Goal: Task Accomplishment & Management: Manage account settings

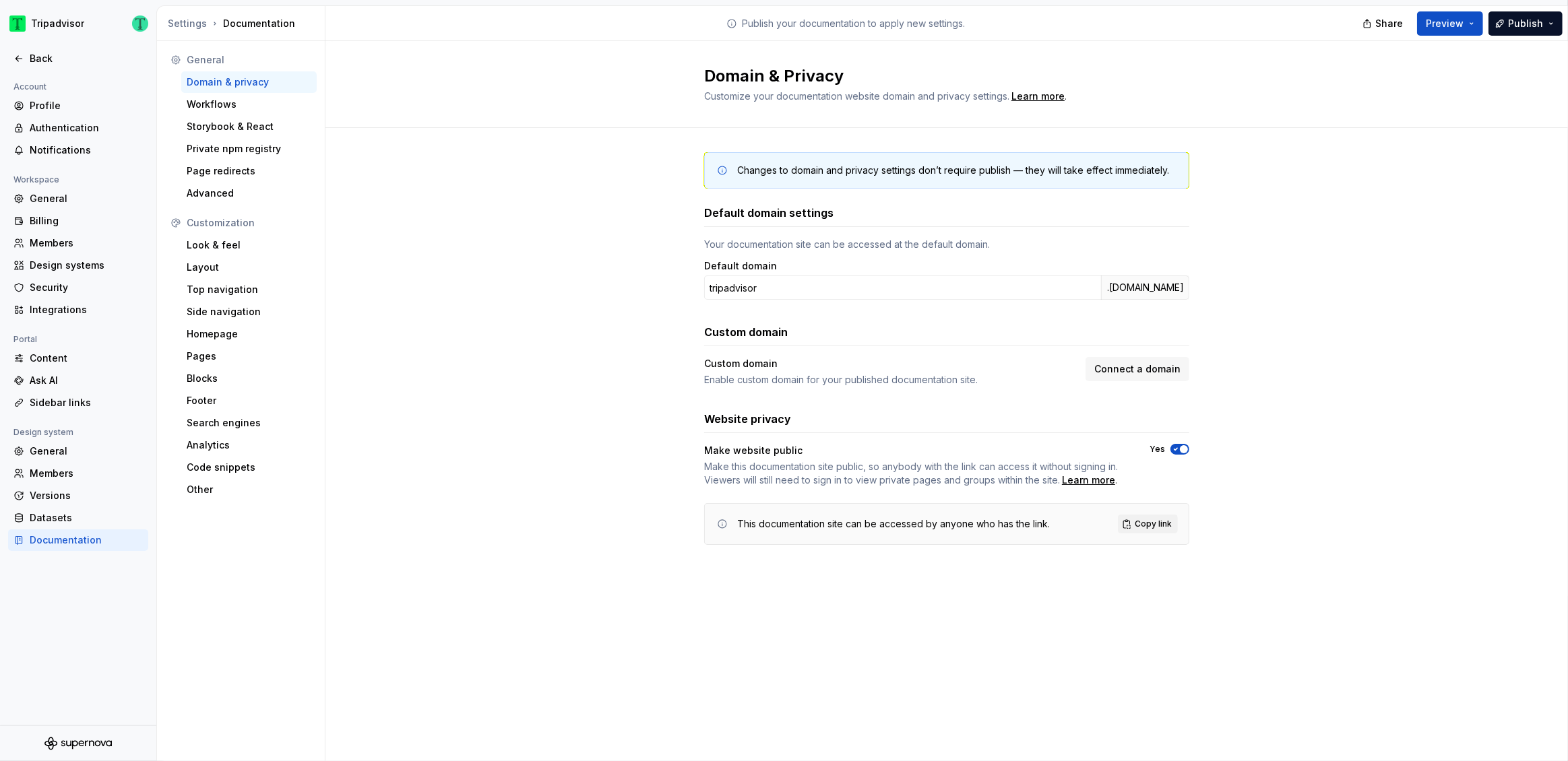
click at [1182, 445] on button "Yes" at bounding box center [1180, 449] width 19 height 11
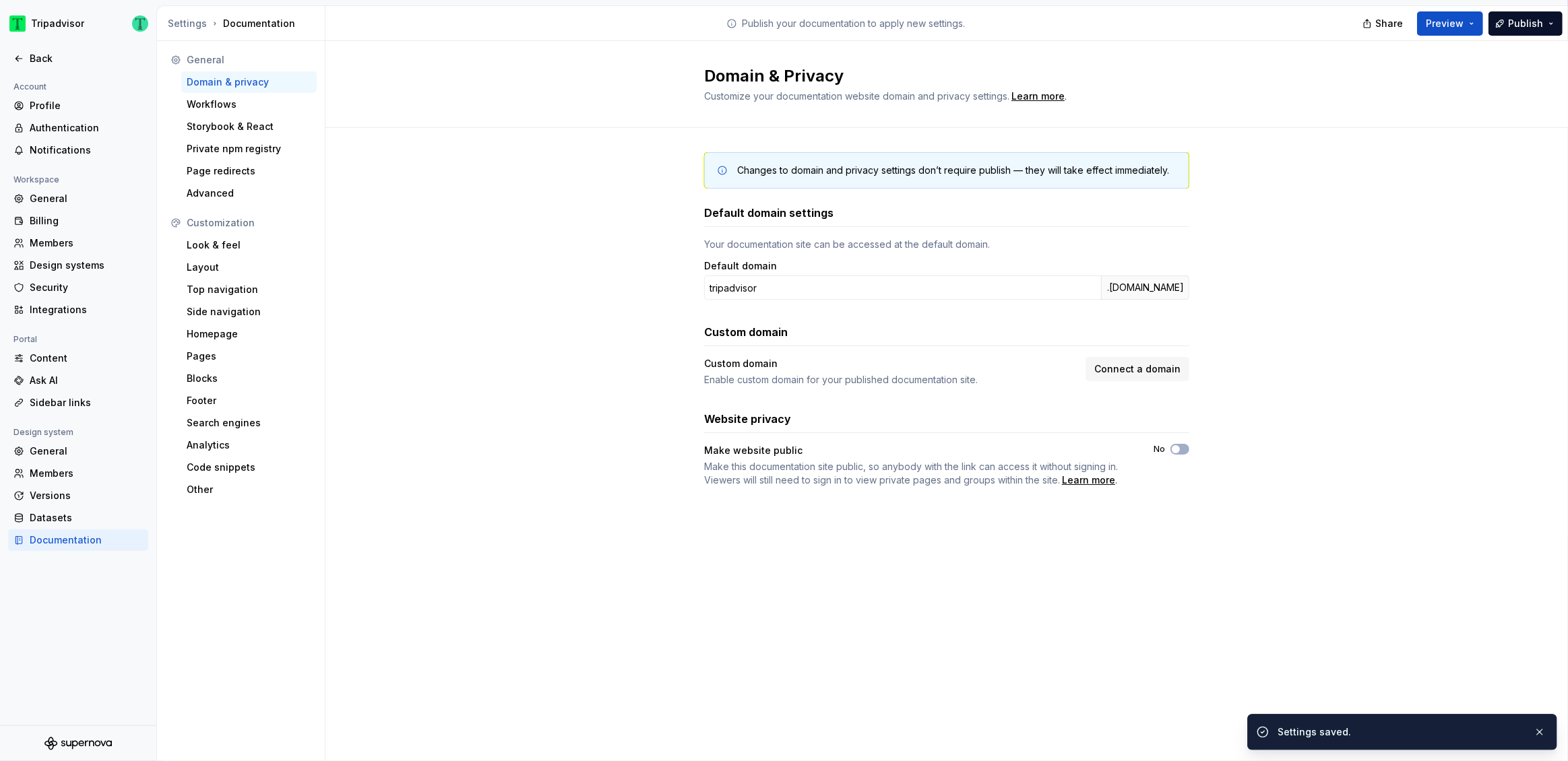
type button "on"
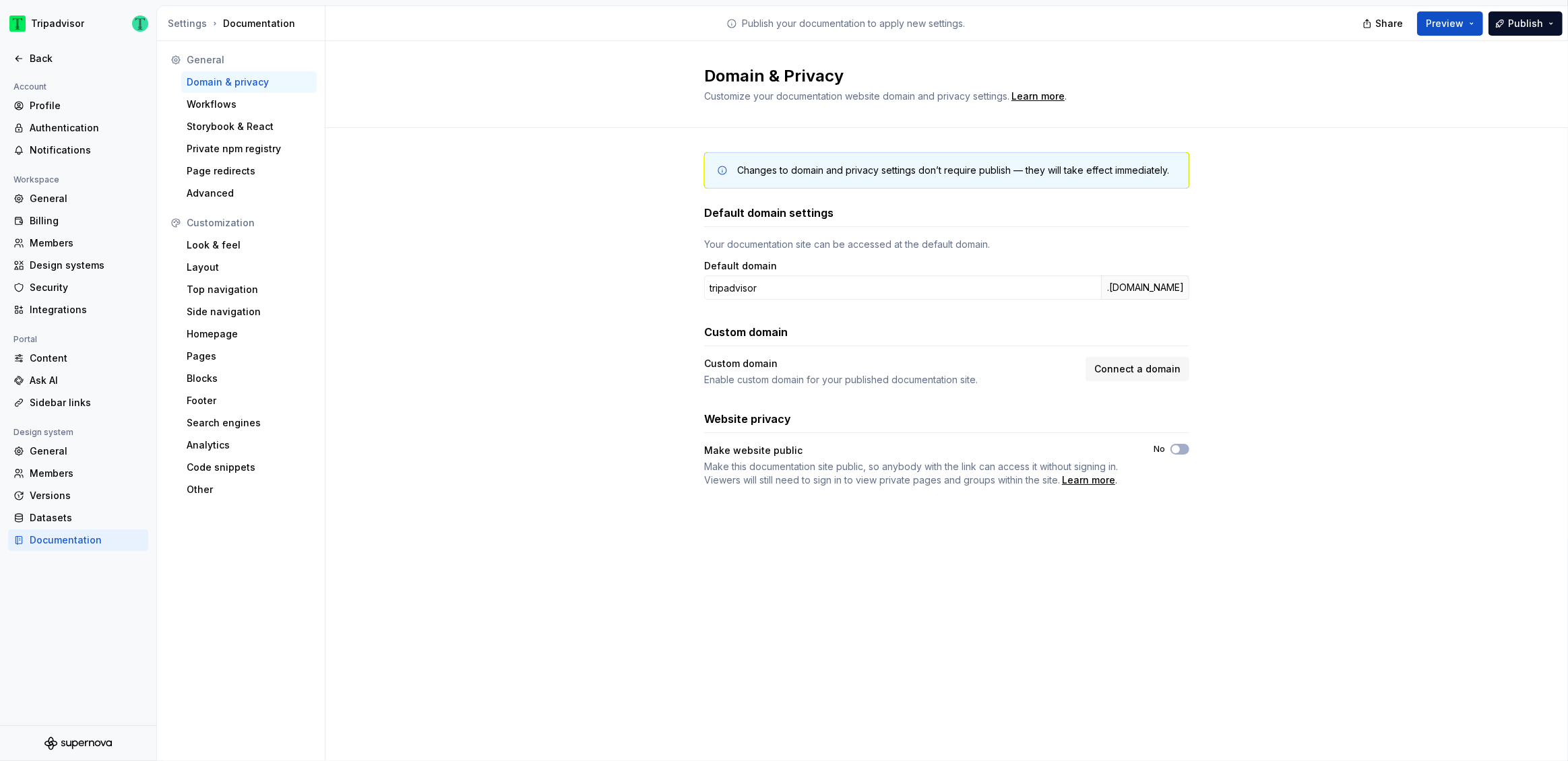
click at [822, 550] on div "Domain & Privacy Customize your documentation website domain and privacy settin…" at bounding box center [947, 401] width 1243 height 720
click at [48, 59] on div "Back" at bounding box center [86, 58] width 113 height 13
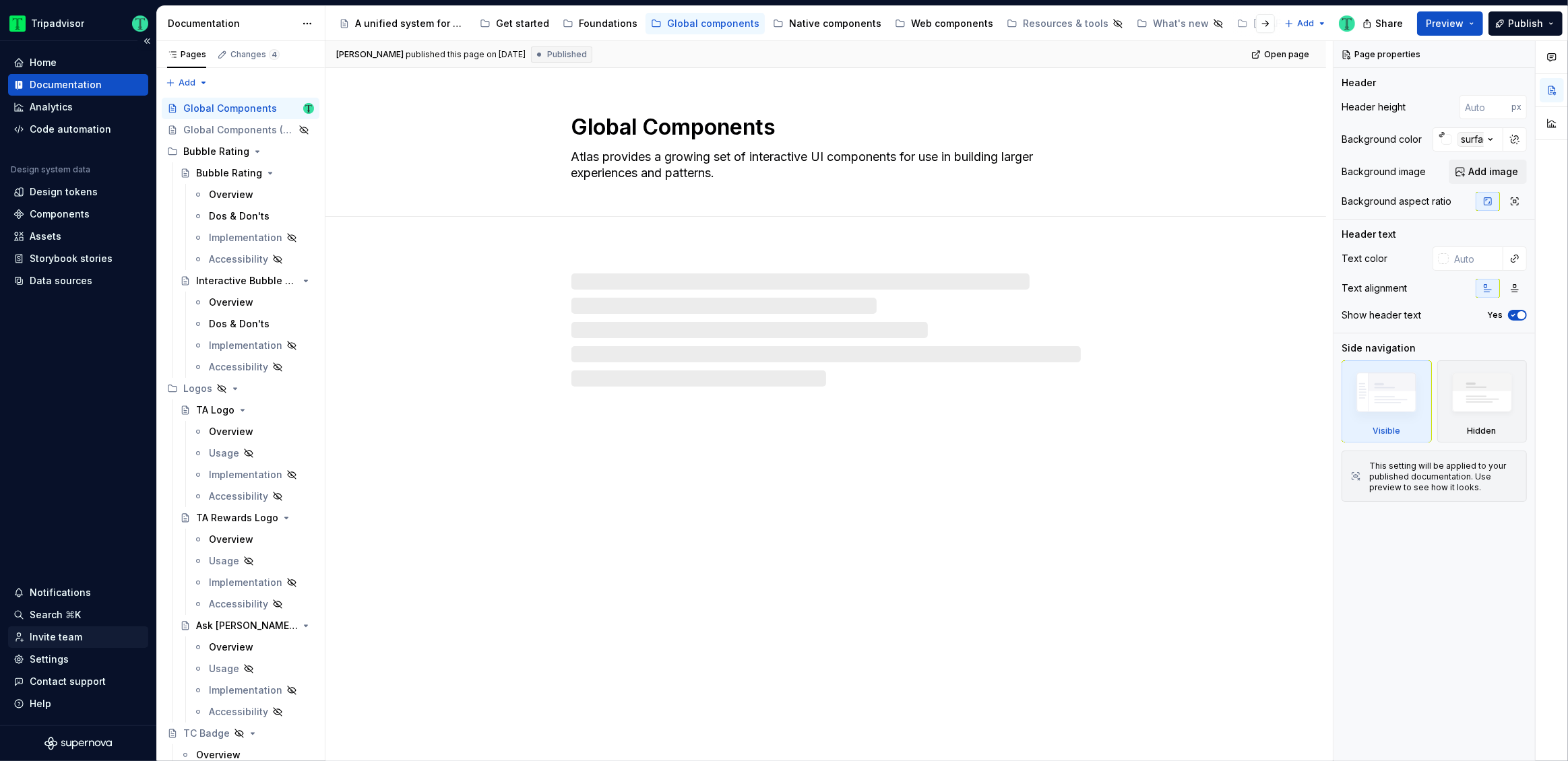
type textarea "*"
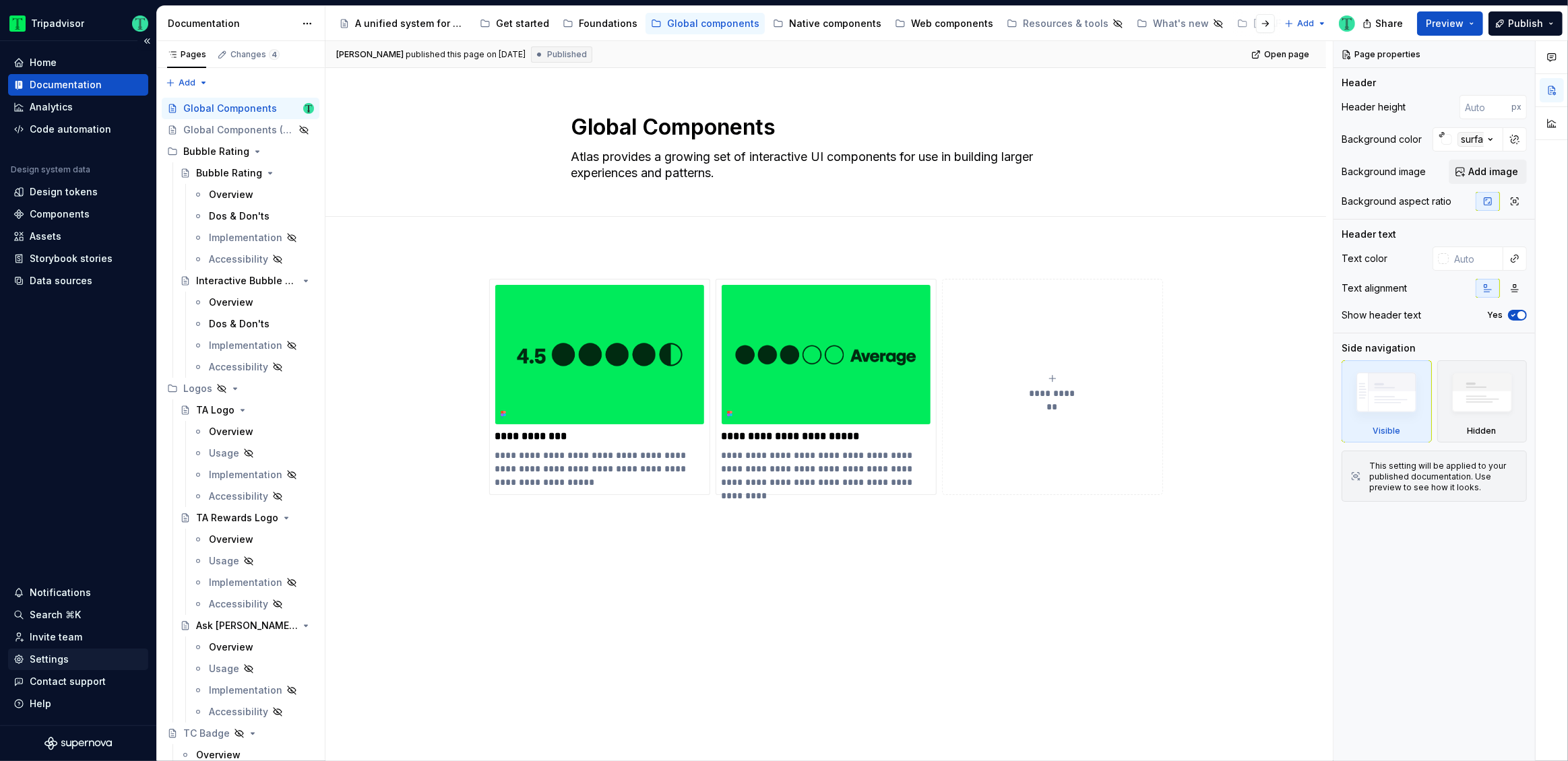
click at [58, 662] on div "Settings" at bounding box center [49, 659] width 39 height 13
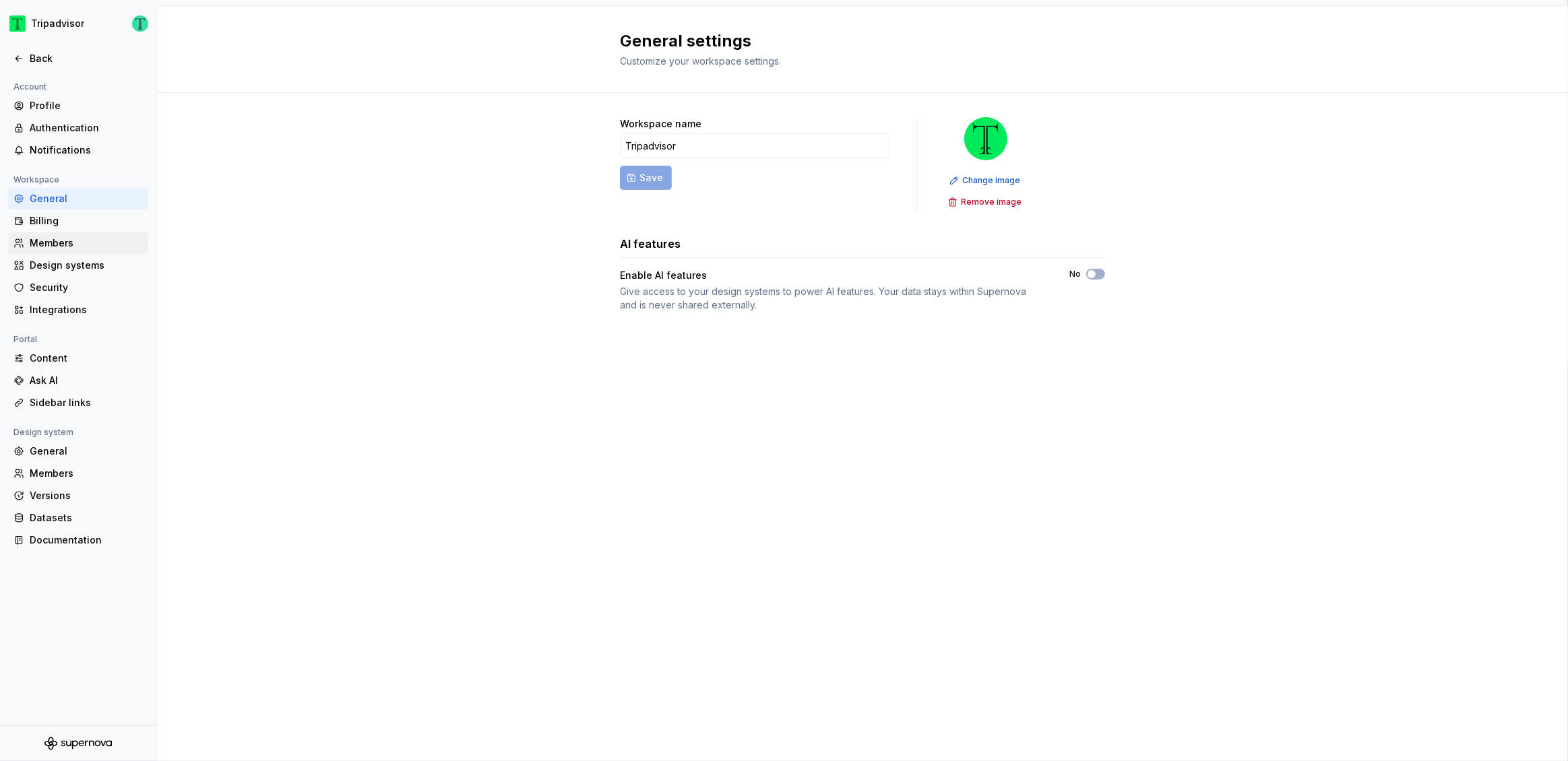
click at [58, 240] on div "Members" at bounding box center [86, 243] width 113 height 13
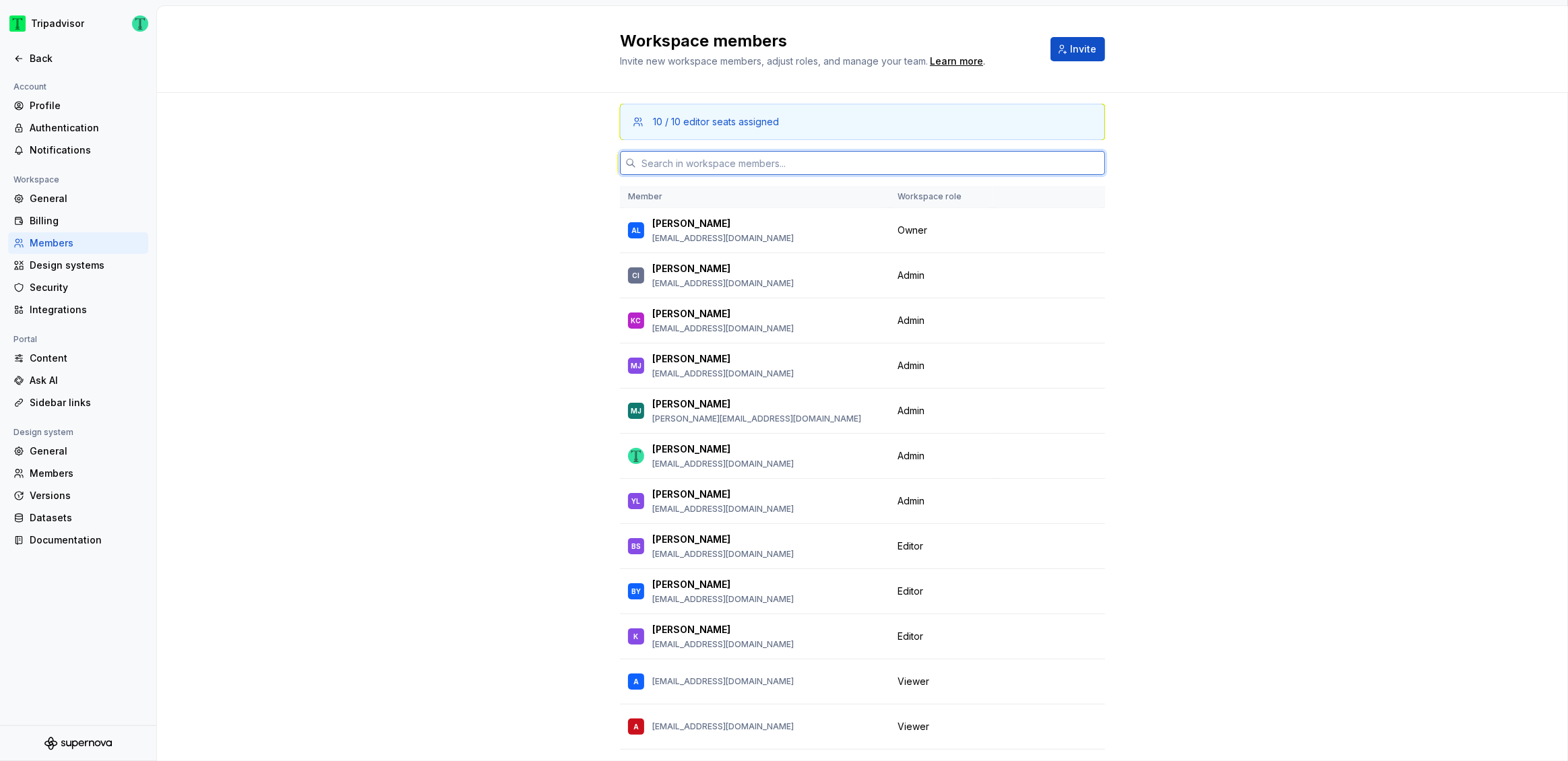
click at [771, 163] on input "text" at bounding box center [870, 163] width 469 height 24
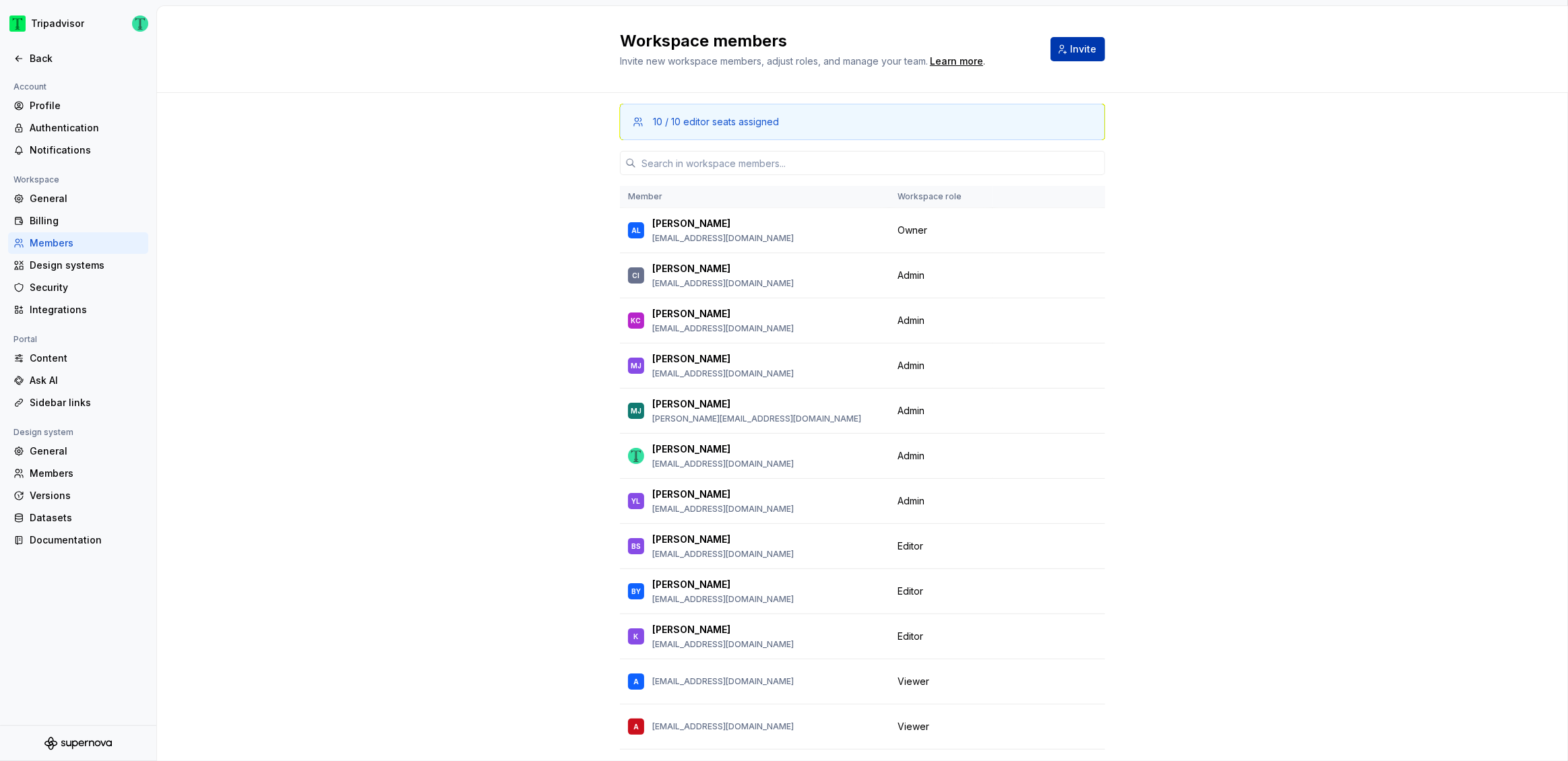
click at [1078, 54] on span "Invite" at bounding box center [1083, 49] width 26 height 13
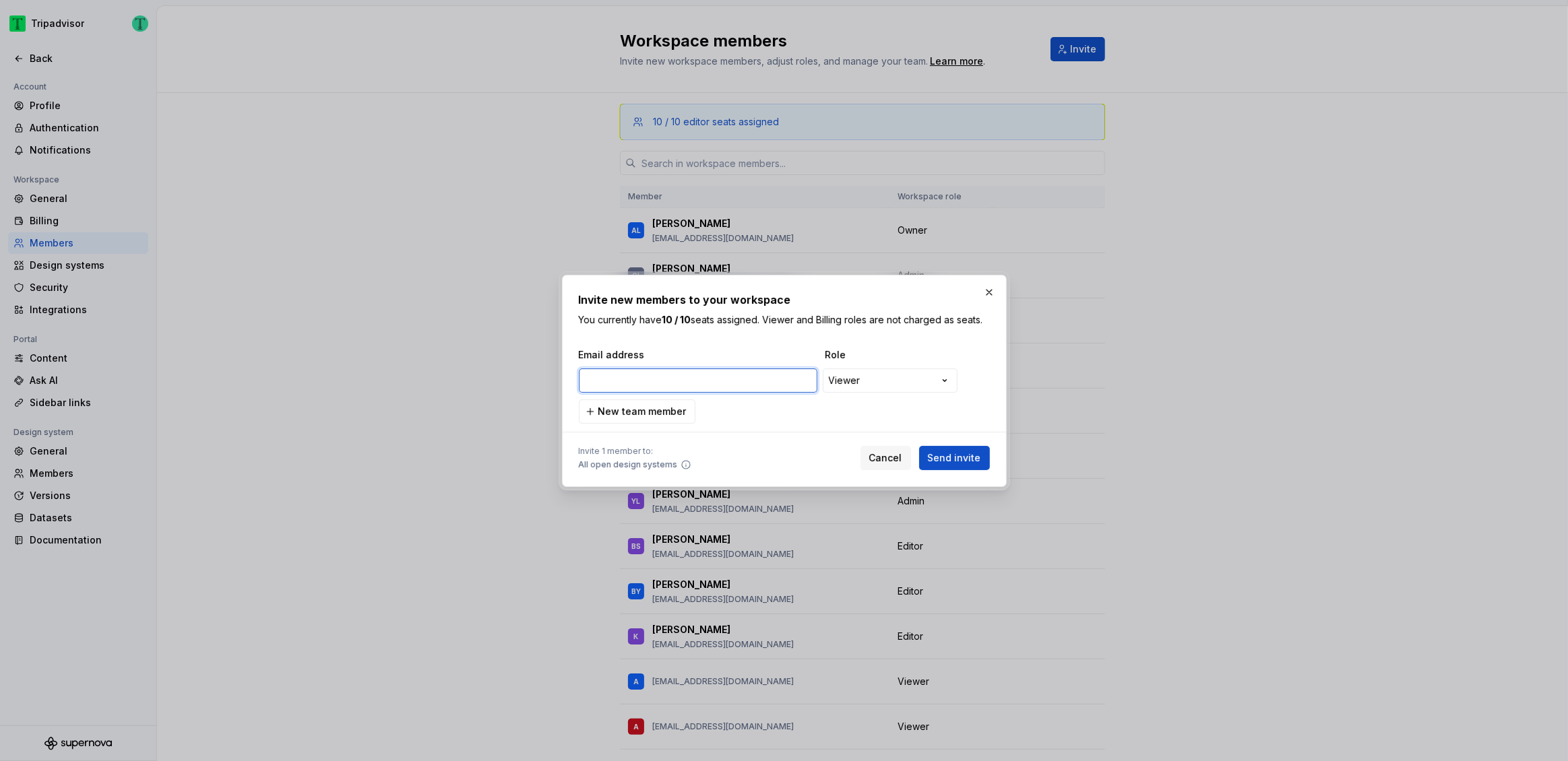
paste input "[EMAIL_ADDRESS][DOMAIN_NAME]"
type input "[EMAIL_ADDRESS][DOMAIN_NAME]"
click at [944, 463] on span "Send invite" at bounding box center [954, 458] width 53 height 13
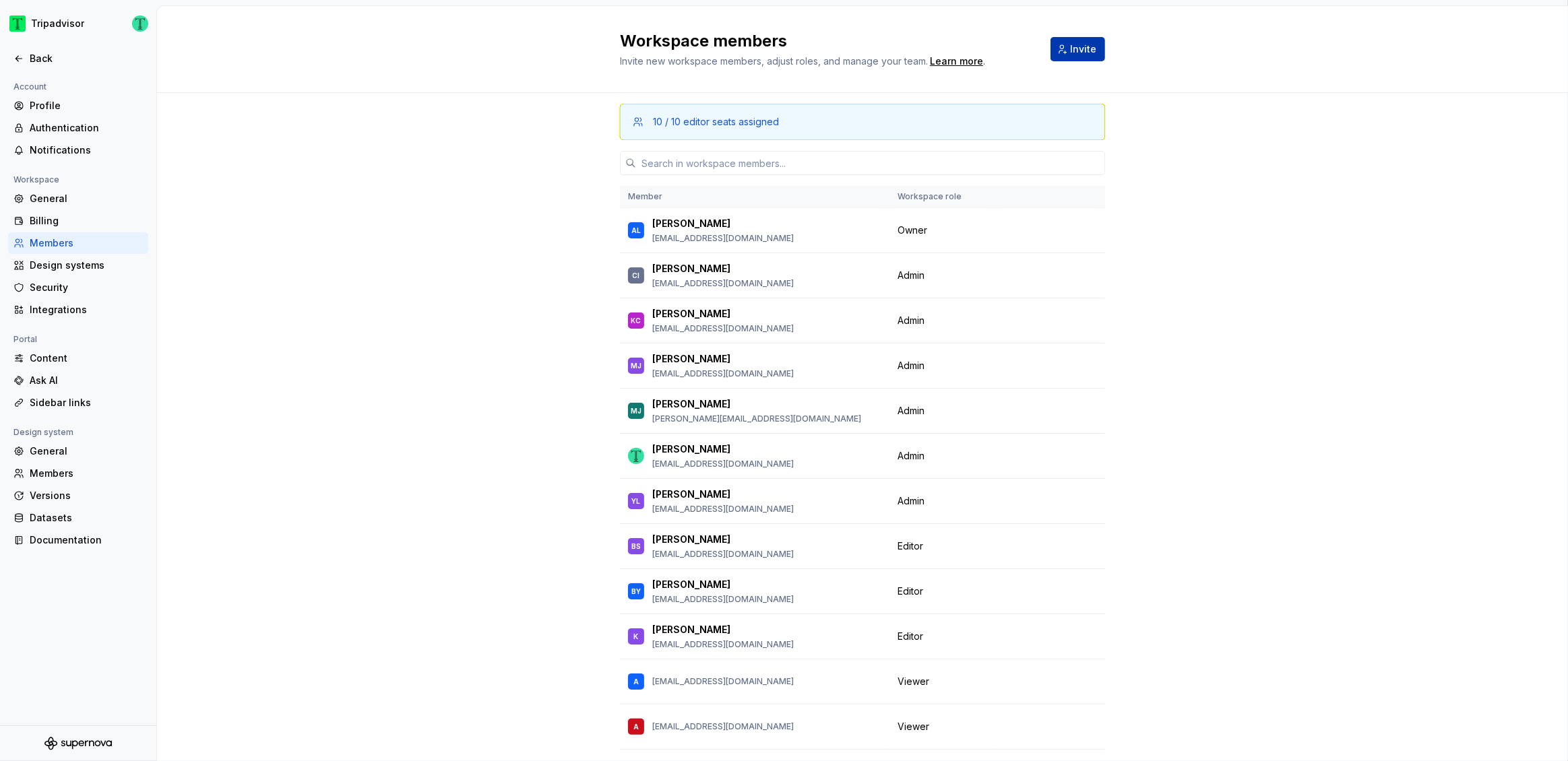
click at [1065, 47] on button "Invite" at bounding box center [1078, 49] width 54 height 24
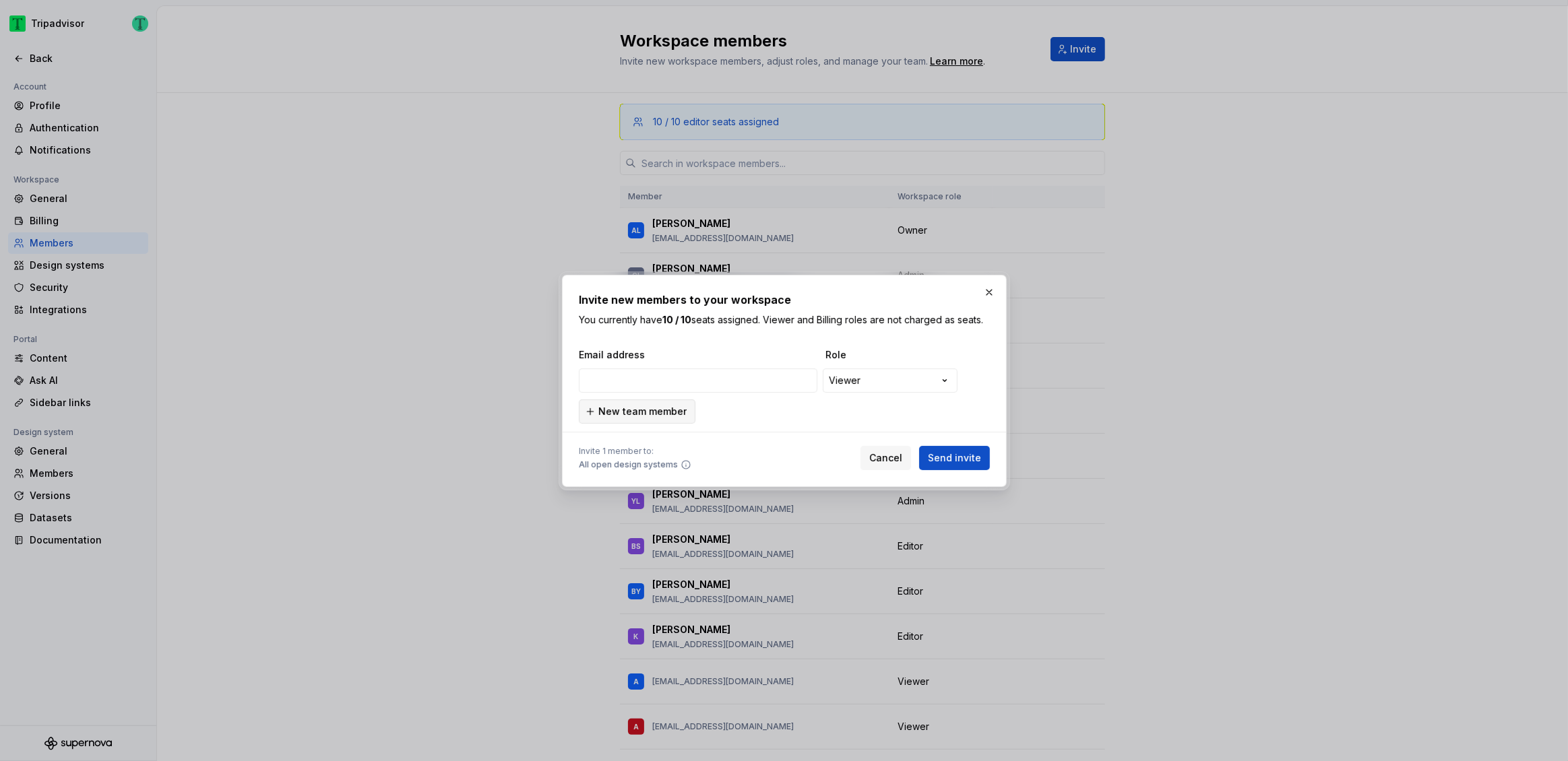
click at [669, 411] on span "New team member" at bounding box center [642, 411] width 88 height 13
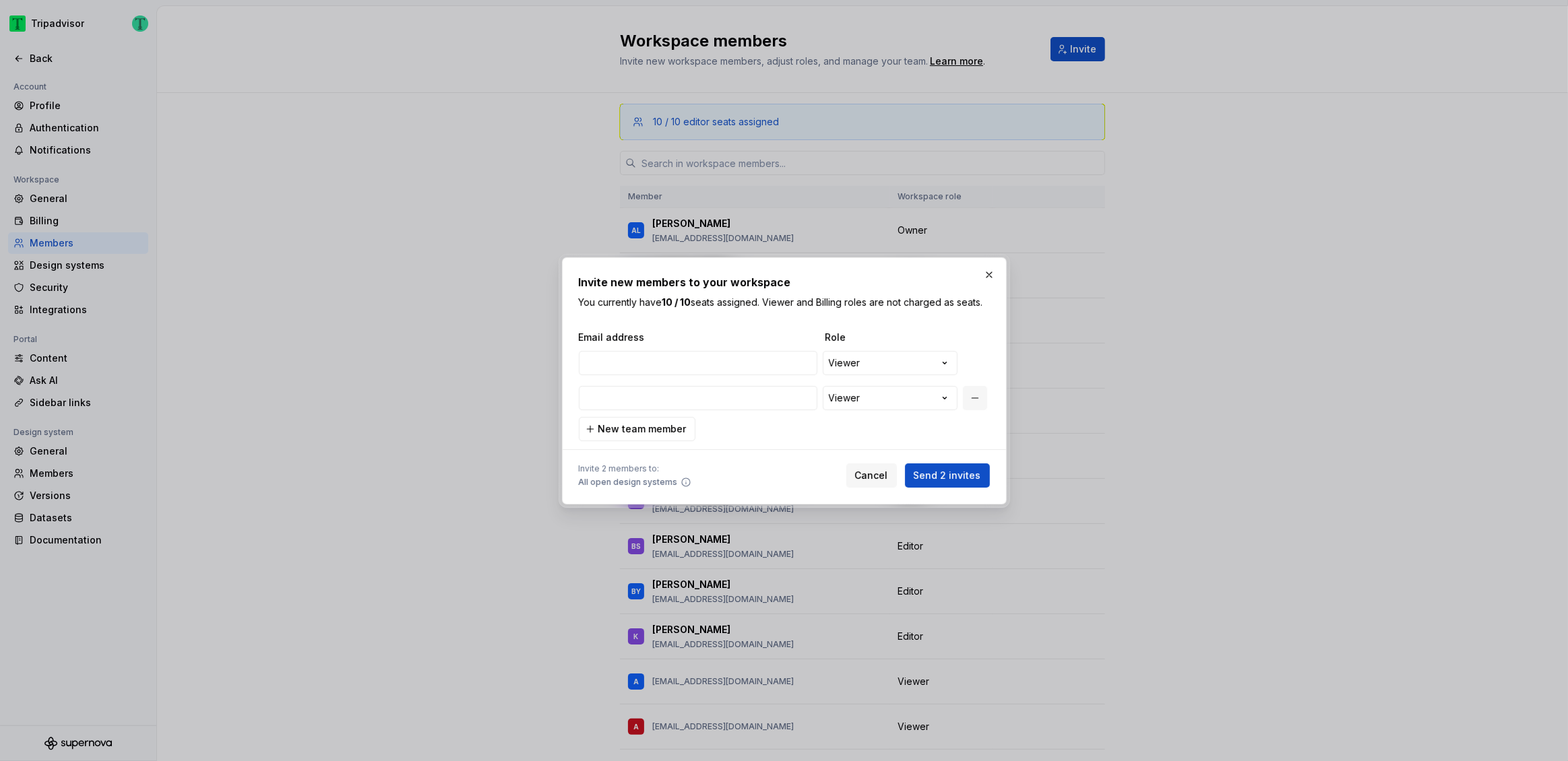
click at [979, 401] on button "button" at bounding box center [975, 398] width 24 height 24
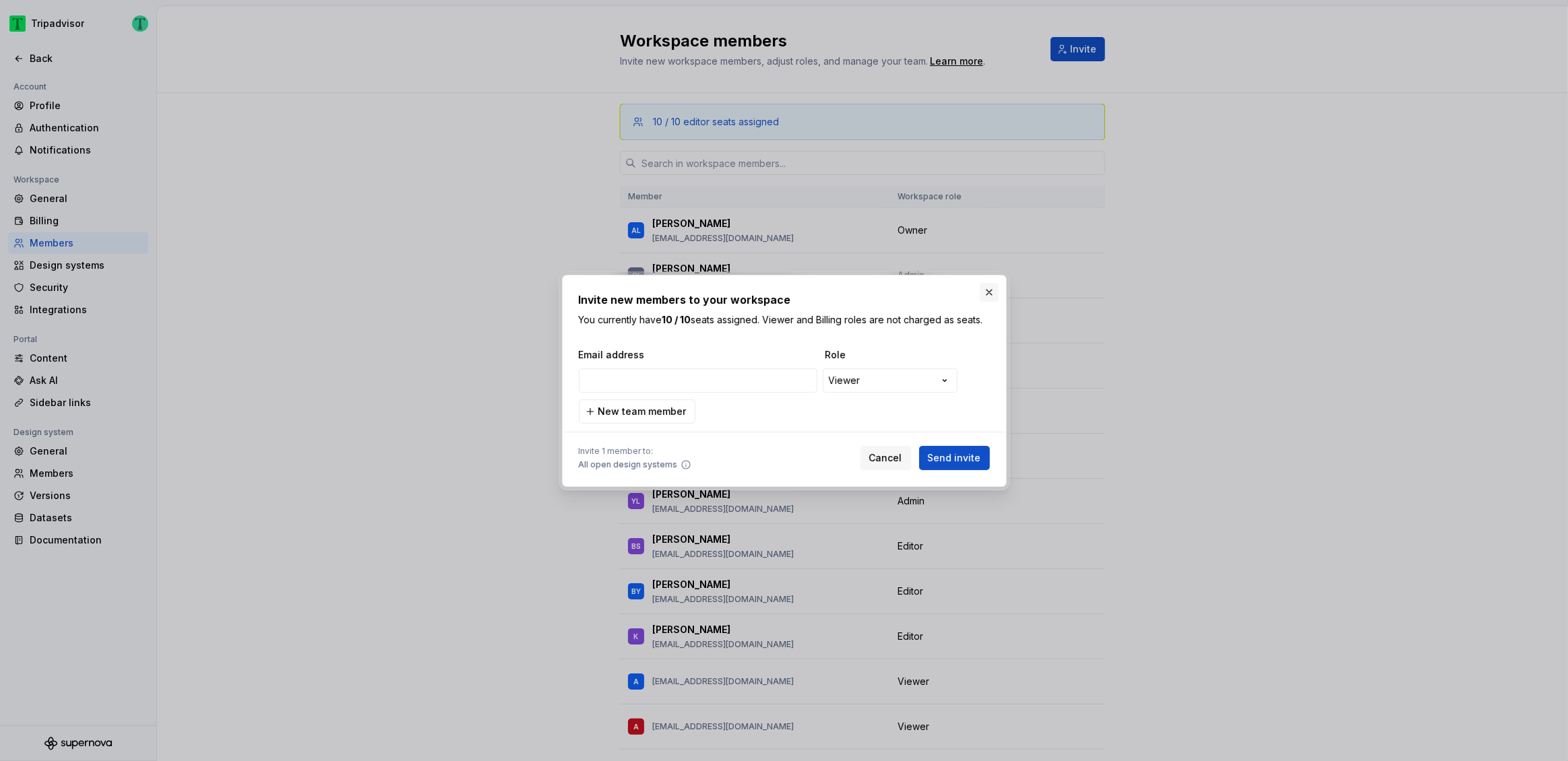
click at [991, 290] on button "button" at bounding box center [989, 292] width 19 height 19
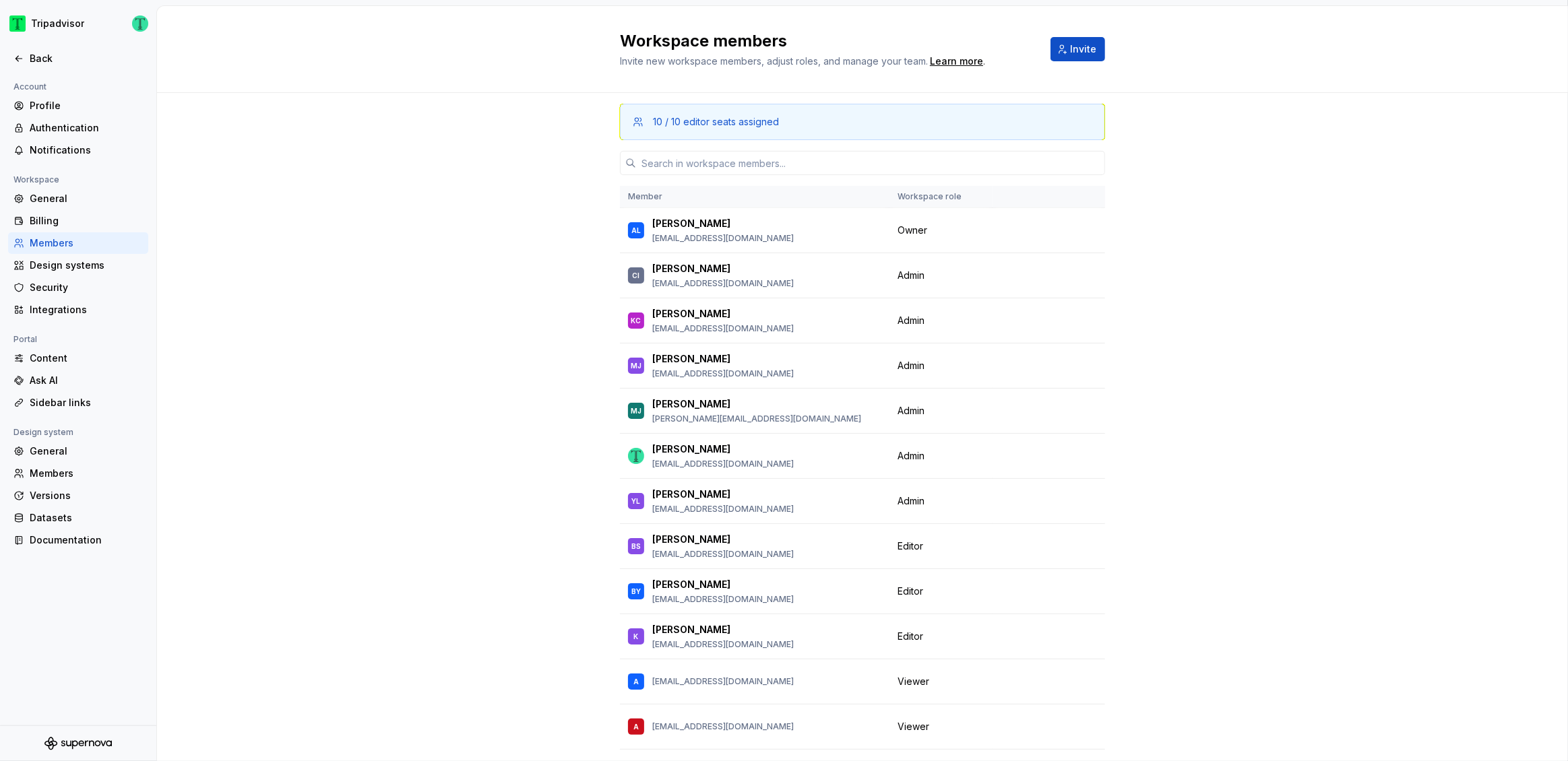
scroll to position [87, 0]
